Goal: Task Accomplishment & Management: Use online tool/utility

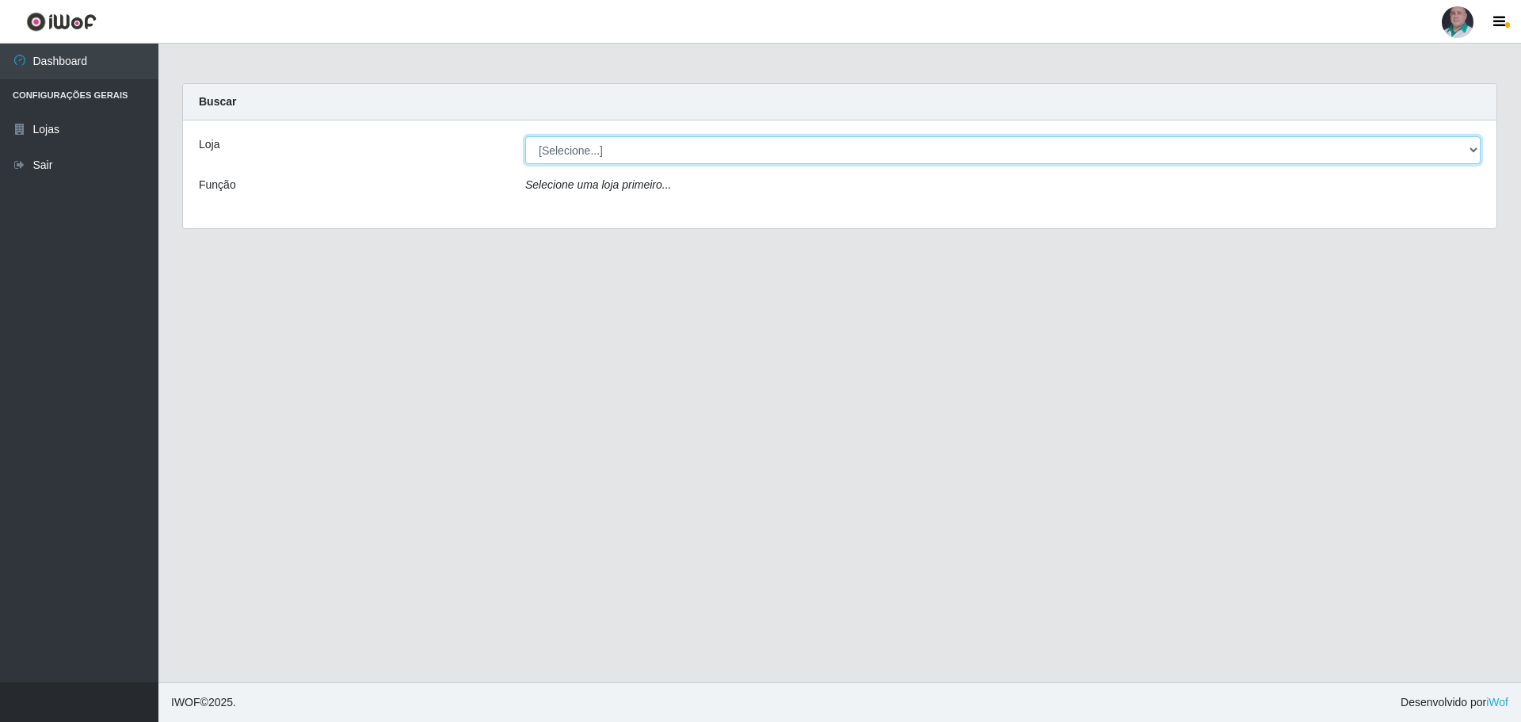
click at [672, 145] on select "[Selecione...] Mar Vermelho - Loja 05" at bounding box center [1003, 150] width 956 height 28
select select "252"
click at [525, 136] on select "[Selecione...] Mar Vermelho - Loja 05" at bounding box center [1003, 150] width 956 height 28
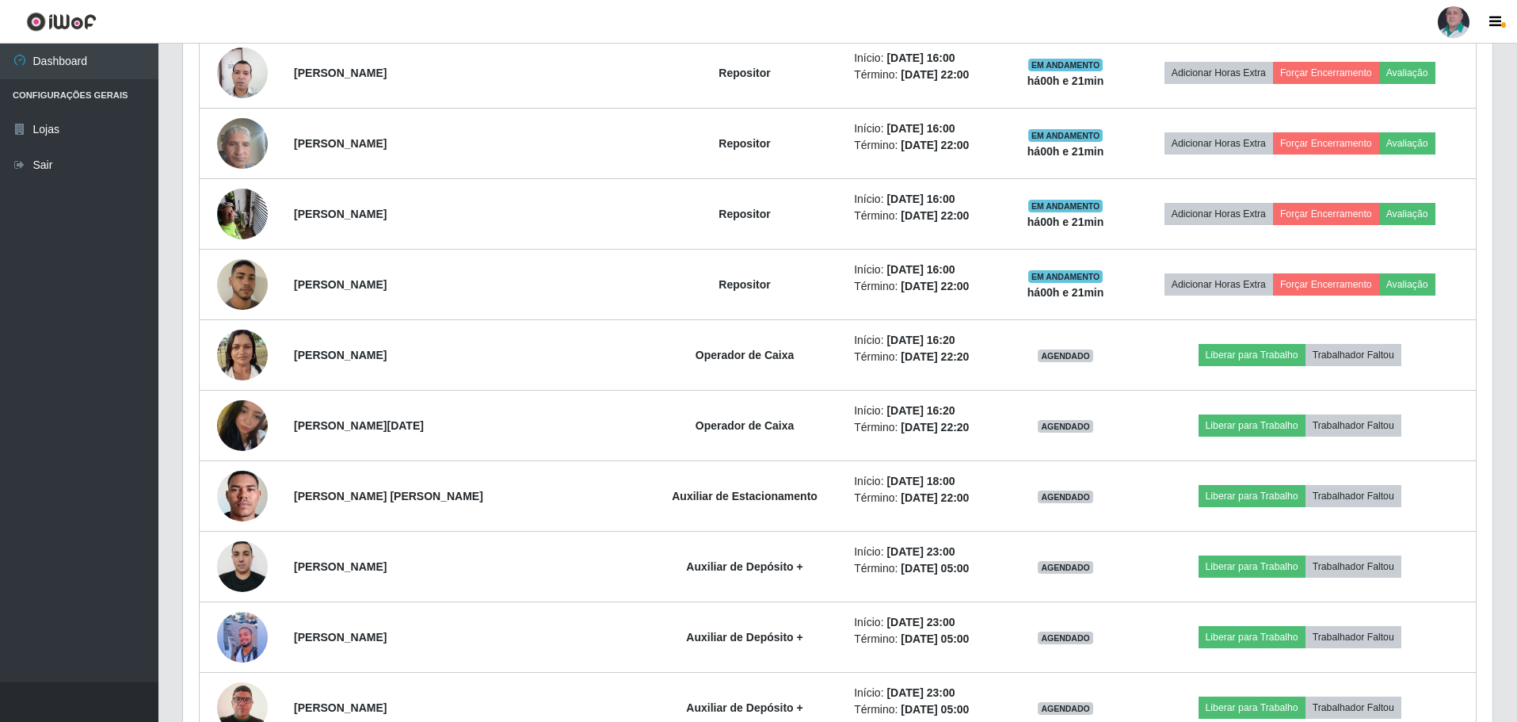
scroll to position [1981, 0]
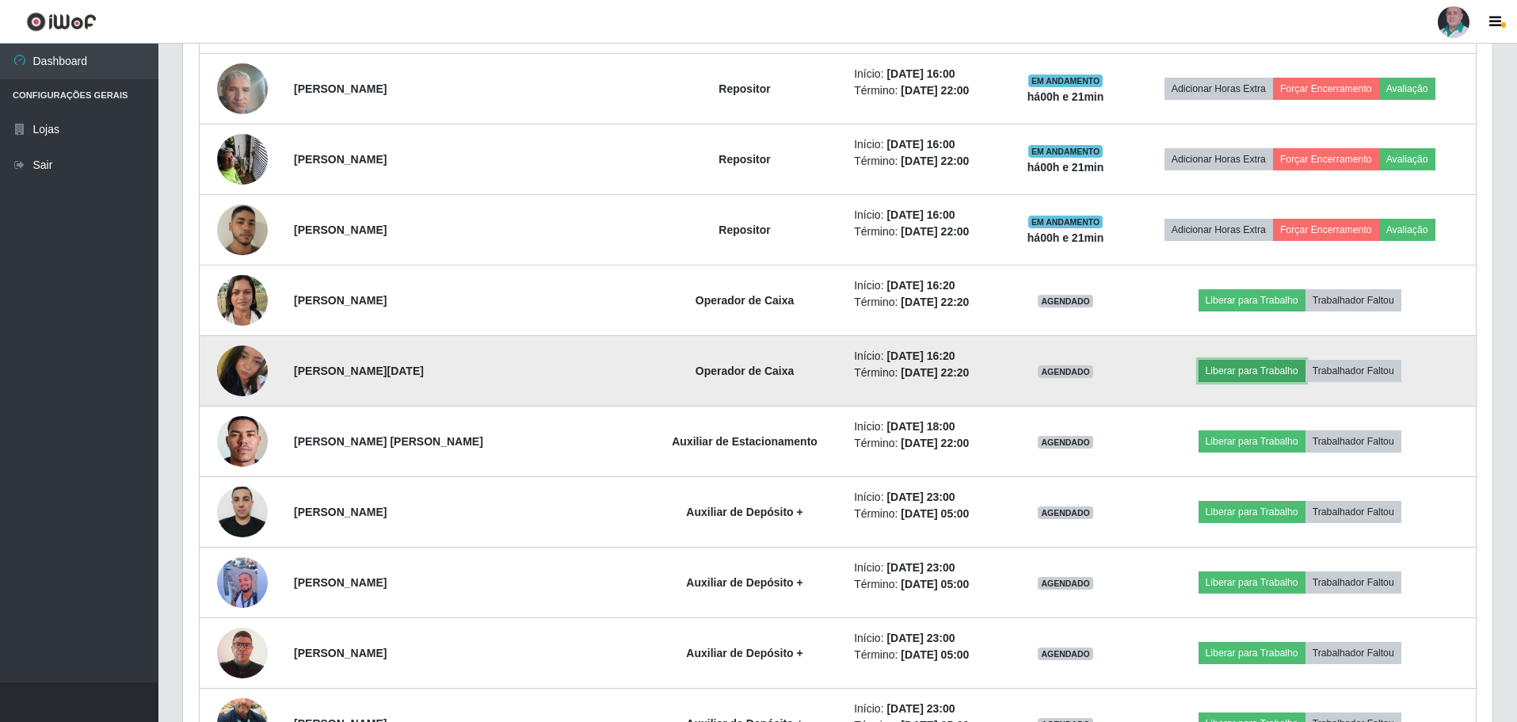
click at [1216, 366] on button "Liberar para Trabalho" at bounding box center [1252, 371] width 107 height 22
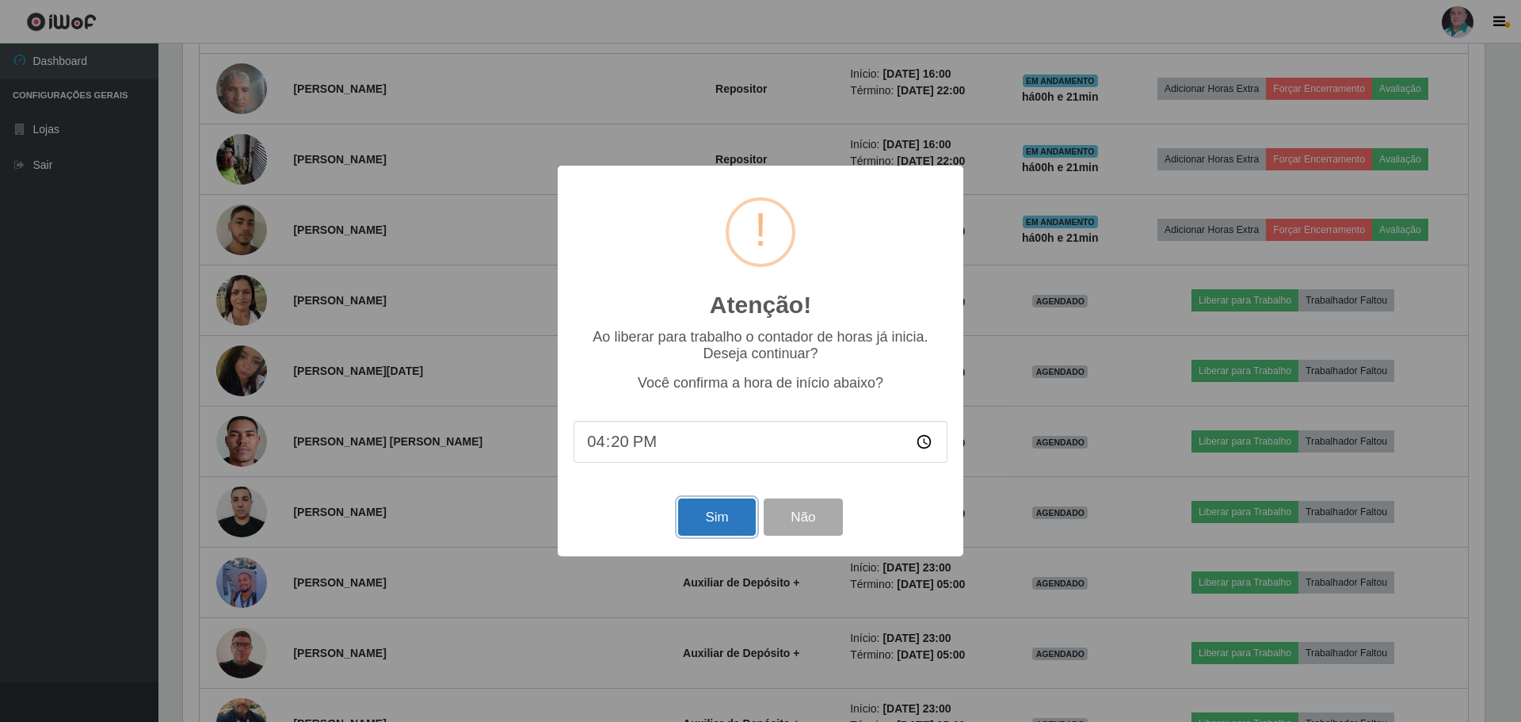
click at [716, 525] on button "Sim" at bounding box center [716, 516] width 77 height 37
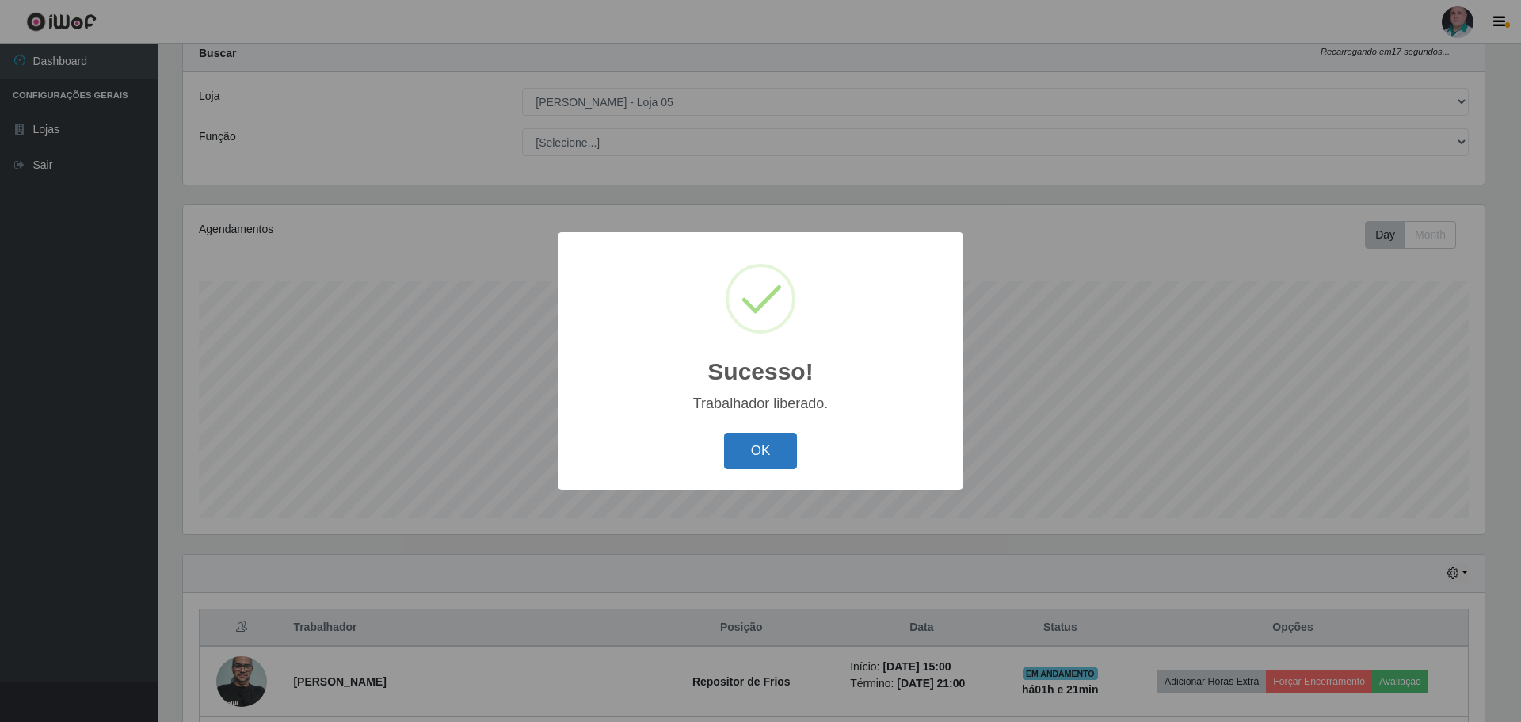
click at [760, 457] on button "OK" at bounding box center [761, 451] width 74 height 37
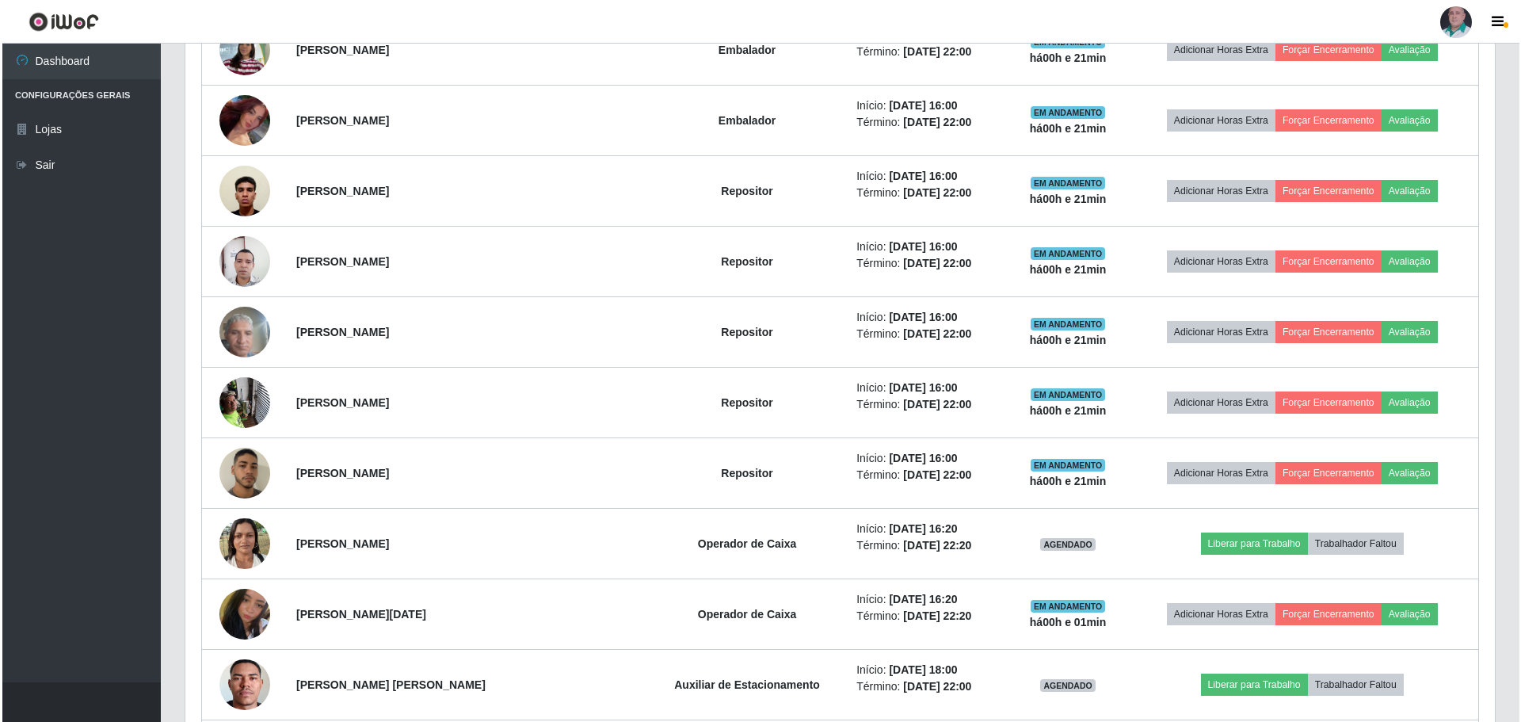
scroll to position [1791, 0]
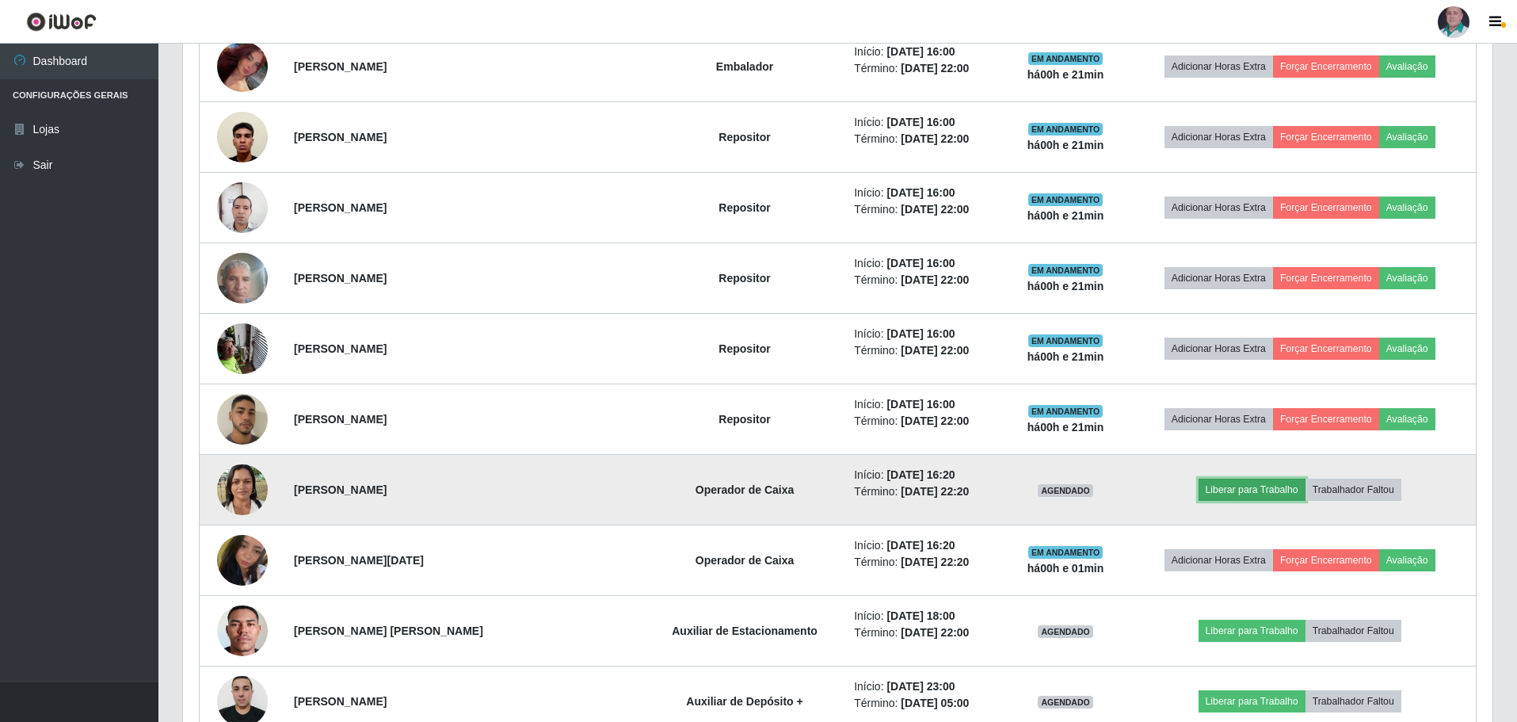
click at [1230, 485] on button "Liberar para Trabalho" at bounding box center [1252, 490] width 107 height 22
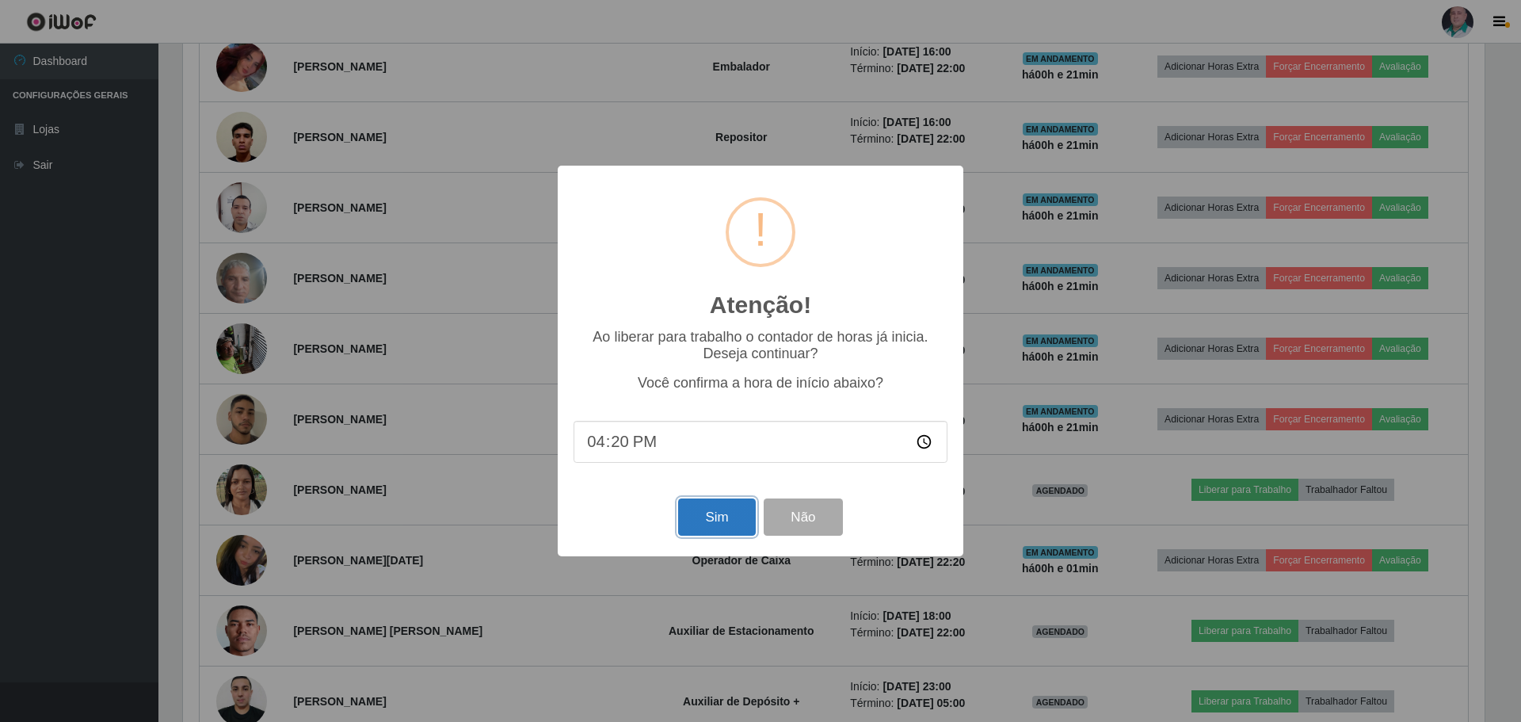
click at [710, 519] on button "Sim" at bounding box center [716, 516] width 77 height 37
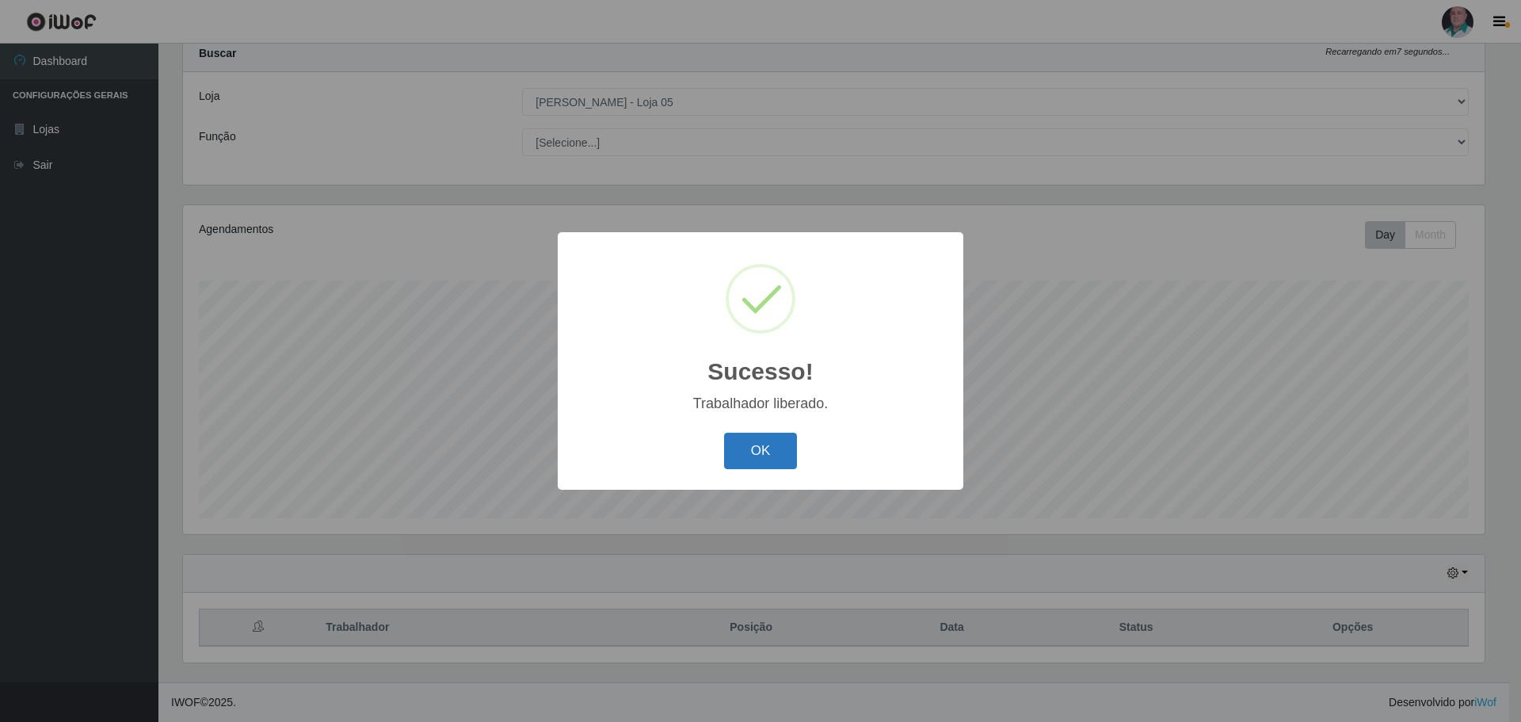
click at [765, 455] on button "OK" at bounding box center [761, 451] width 74 height 37
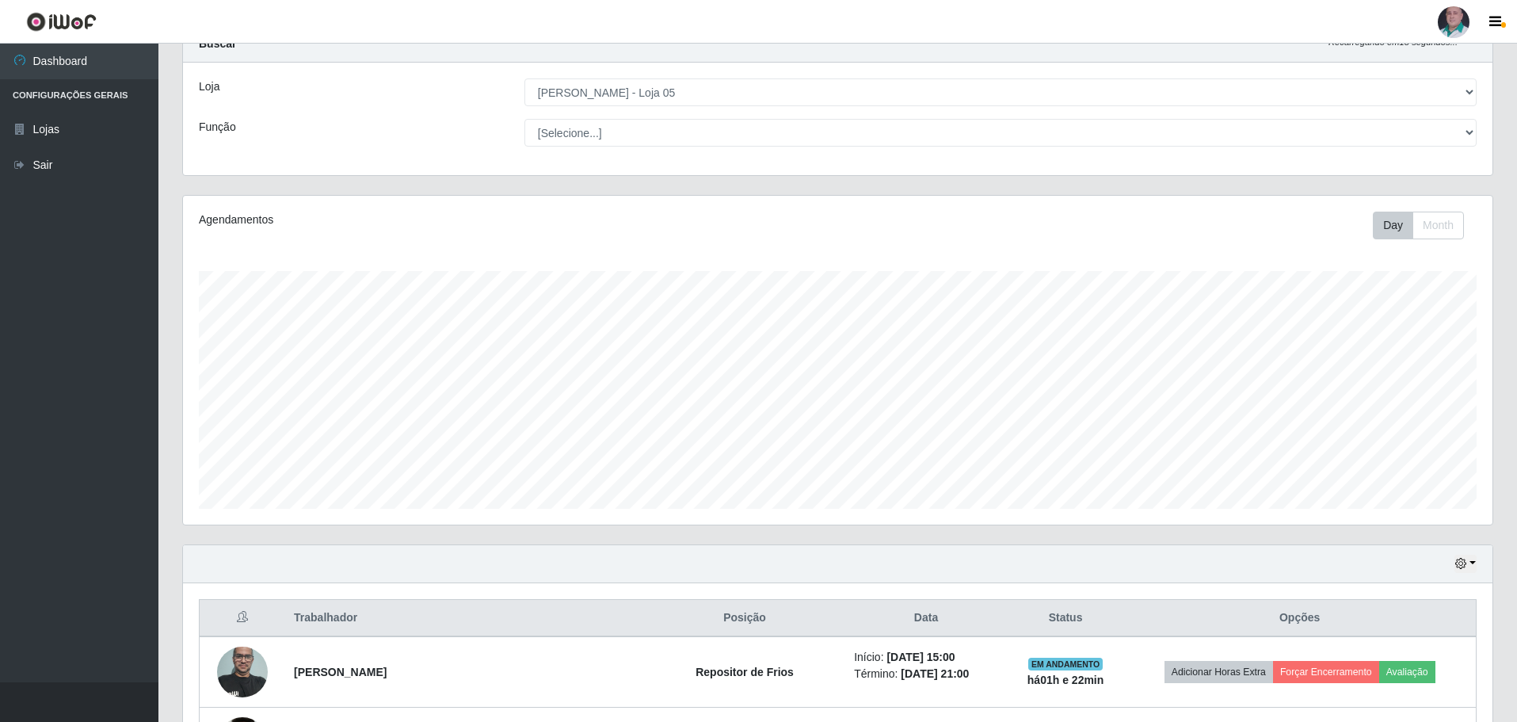
scroll to position [48, 0]
